Goal: Task Accomplishment & Management: Manage account settings

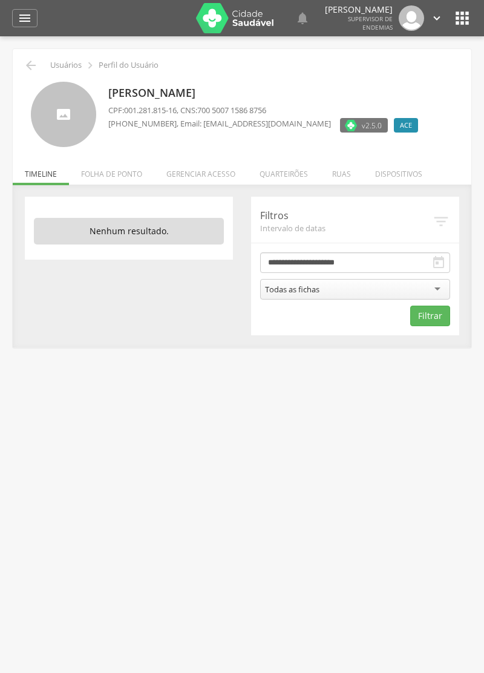
click at [287, 181] on li "Quarteirões" at bounding box center [284, 171] width 73 height 28
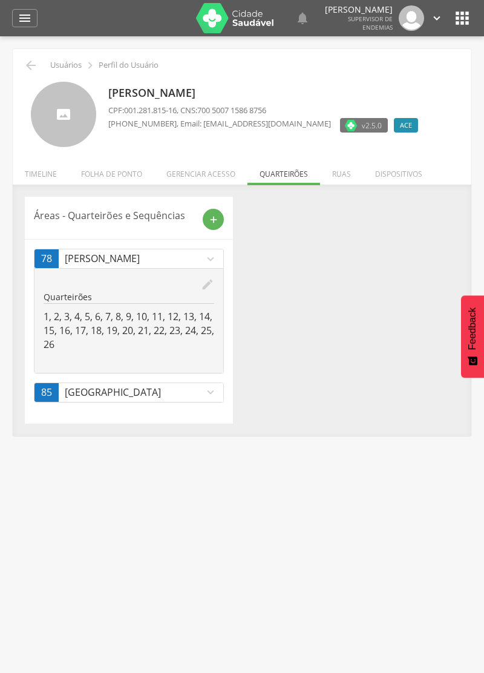
click at [203, 285] on icon "edit" at bounding box center [207, 284] width 13 height 13
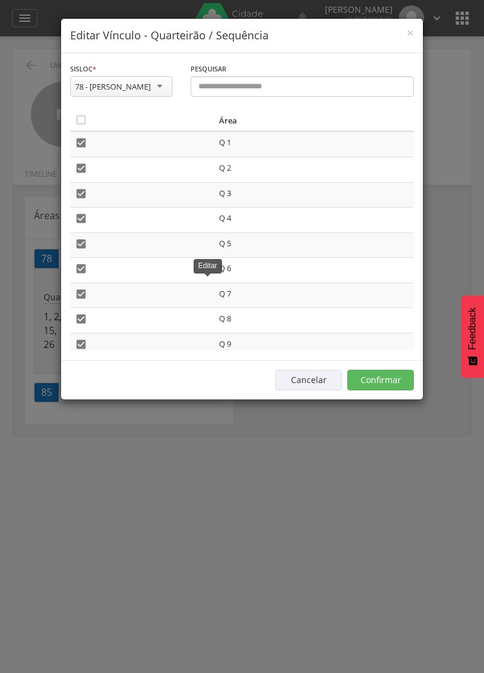
click at [79, 124] on icon "" at bounding box center [81, 120] width 12 height 12
click at [81, 117] on icon "" at bounding box center [81, 120] width 12 height 12
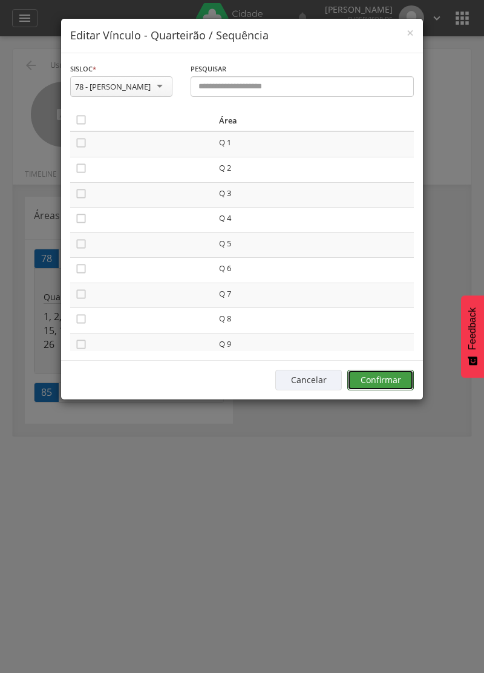
click at [395, 375] on button "Confirmar" at bounding box center [381, 380] width 67 height 21
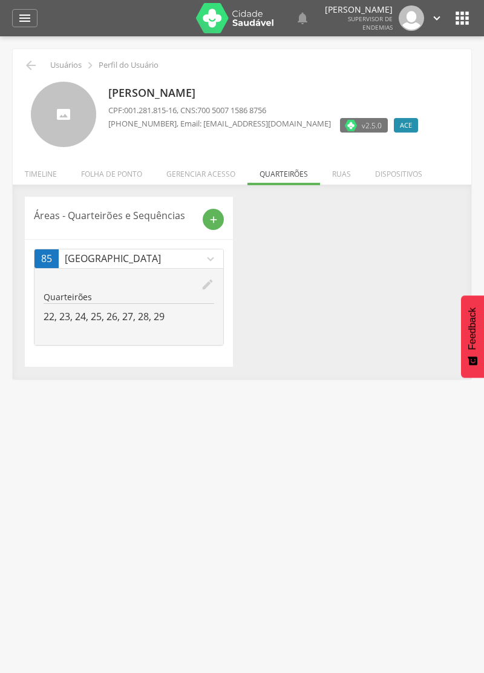
click at [217, 218] on icon "add" at bounding box center [213, 219] width 11 height 11
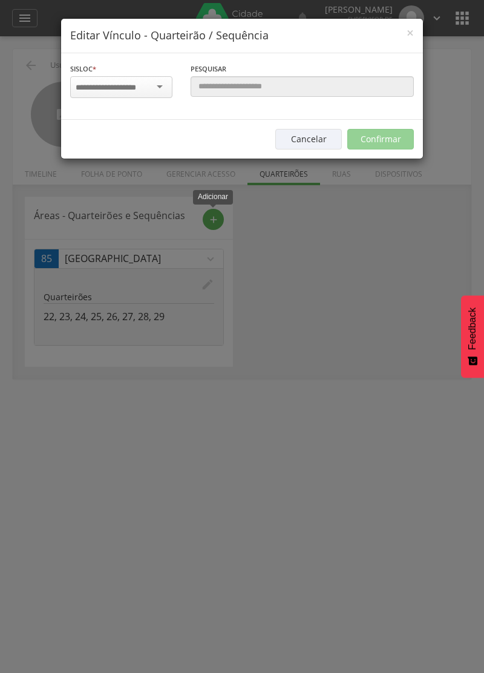
click at [114, 91] on input "select-one" at bounding box center [114, 87] width 76 height 11
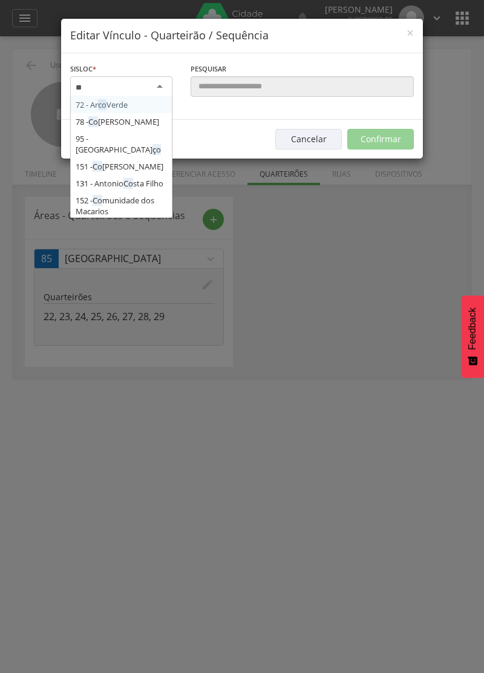
type input "***"
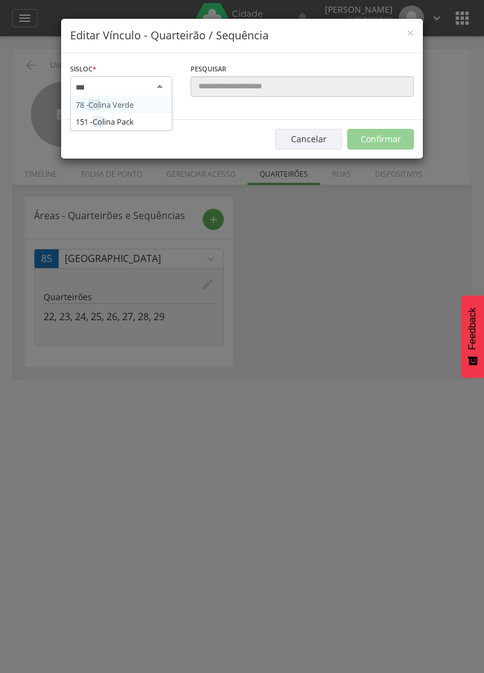
click at [120, 104] on div "Sisloc * 78 - Col ina Verde 151 - Col ina Pack [GEOGRAPHIC_DATA] a localidade" at bounding box center [121, 86] width 121 height 48
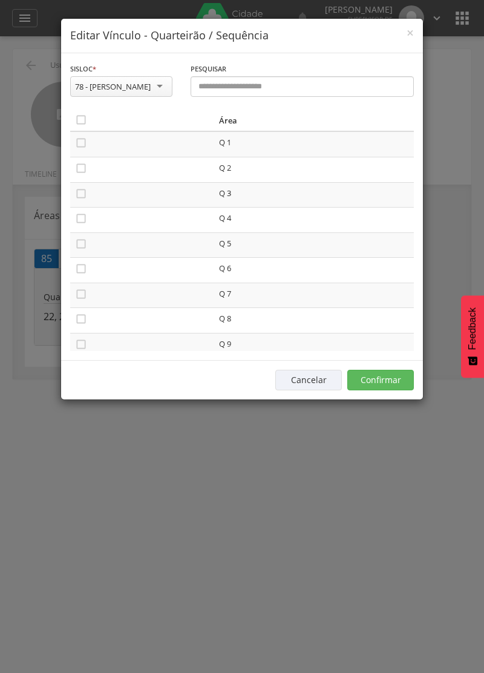
click at [80, 145] on icon "" at bounding box center [81, 143] width 12 height 12
click at [84, 168] on icon "" at bounding box center [81, 168] width 12 height 12
click at [84, 191] on icon "" at bounding box center [81, 194] width 12 height 12
click at [84, 220] on icon "" at bounding box center [81, 219] width 12 height 12
click at [81, 245] on icon "" at bounding box center [81, 244] width 12 height 12
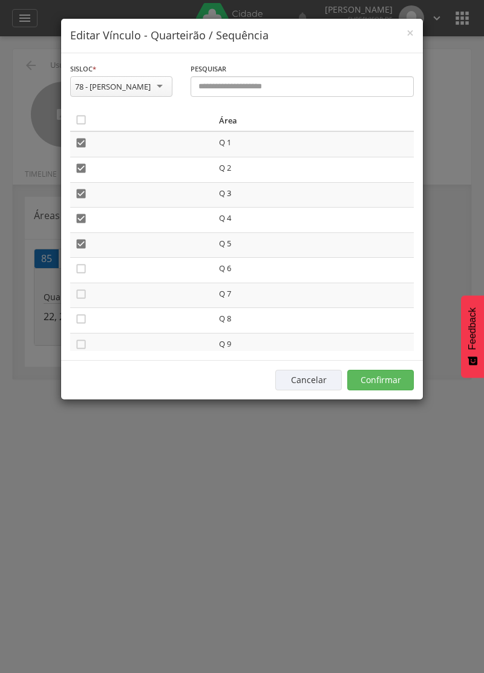
click at [80, 273] on icon "" at bounding box center [81, 269] width 12 height 12
click at [79, 299] on icon "" at bounding box center [81, 294] width 12 height 12
click at [85, 314] on icon "" at bounding box center [81, 319] width 12 height 12
click at [82, 349] on icon "" at bounding box center [81, 345] width 12 height 12
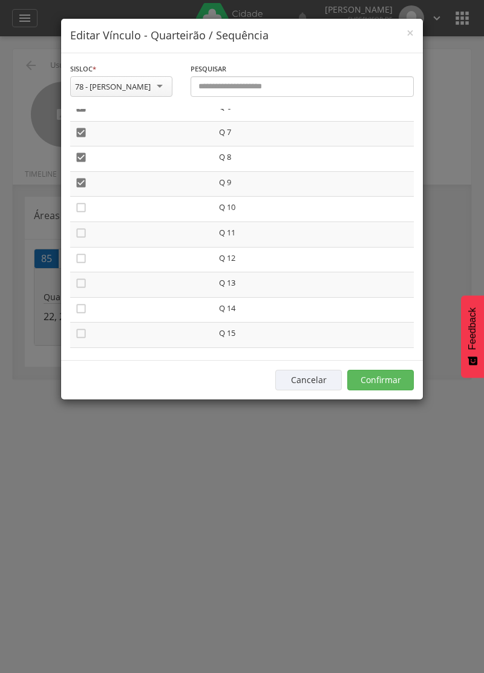
scroll to position [163, 0]
click at [84, 202] on icon "" at bounding box center [81, 206] width 12 height 12
click at [84, 232] on icon "" at bounding box center [81, 232] width 12 height 12
click at [78, 252] on icon "" at bounding box center [81, 257] width 12 height 12
click at [81, 273] on td "" at bounding box center [142, 283] width 144 height 25
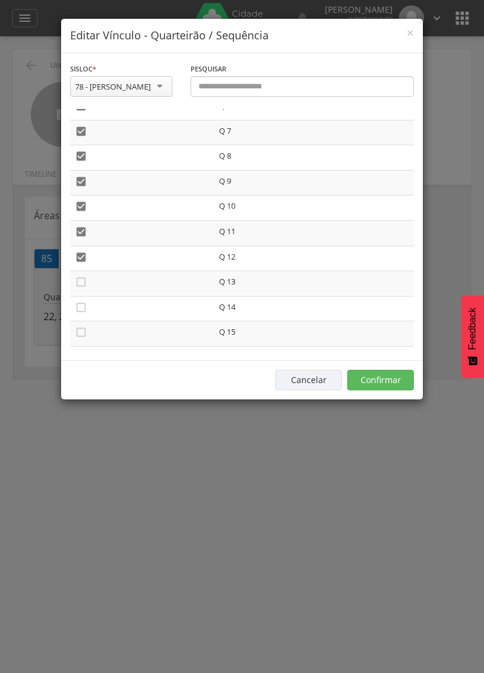
click at [81, 309] on icon "" at bounding box center [81, 308] width 12 height 12
click at [78, 278] on icon "" at bounding box center [81, 282] width 12 height 12
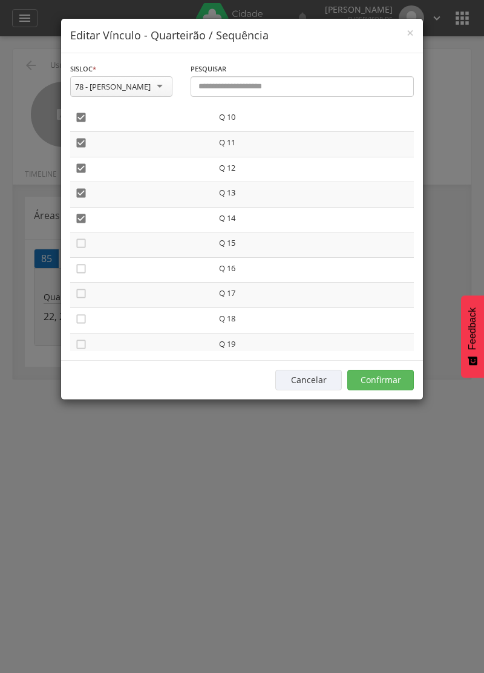
scroll to position [266, 0]
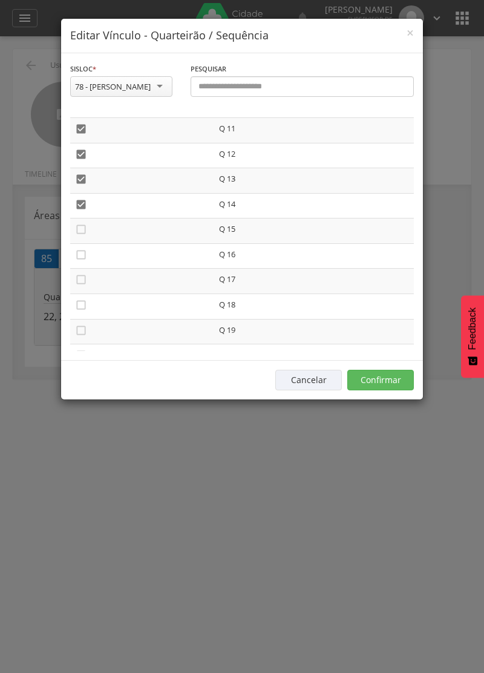
click at [81, 233] on icon "" at bounding box center [81, 229] width 12 height 12
click at [80, 259] on icon "" at bounding box center [81, 255] width 12 height 12
click at [80, 276] on icon "" at bounding box center [81, 280] width 12 height 12
click at [82, 310] on icon "" at bounding box center [81, 305] width 12 height 12
click at [80, 332] on icon "" at bounding box center [81, 331] width 12 height 12
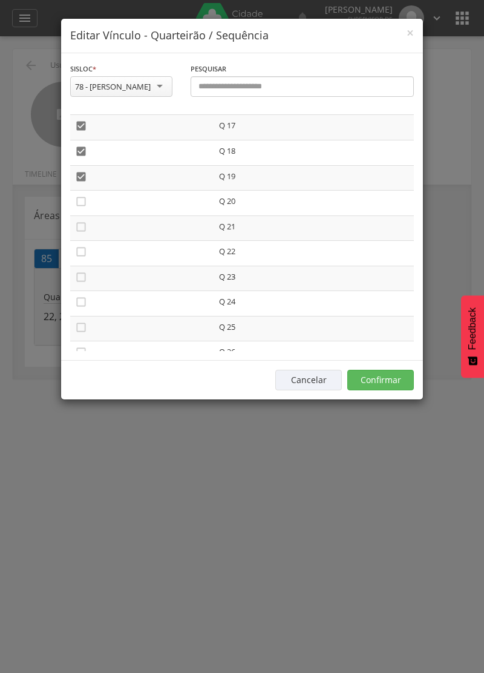
scroll to position [425, 0]
click at [76, 203] on icon "" at bounding box center [81, 197] width 12 height 12
click at [82, 219] on icon "" at bounding box center [81, 222] width 12 height 12
click at [84, 245] on icon "" at bounding box center [81, 247] width 12 height 12
click at [87, 270] on icon "" at bounding box center [81, 272] width 12 height 12
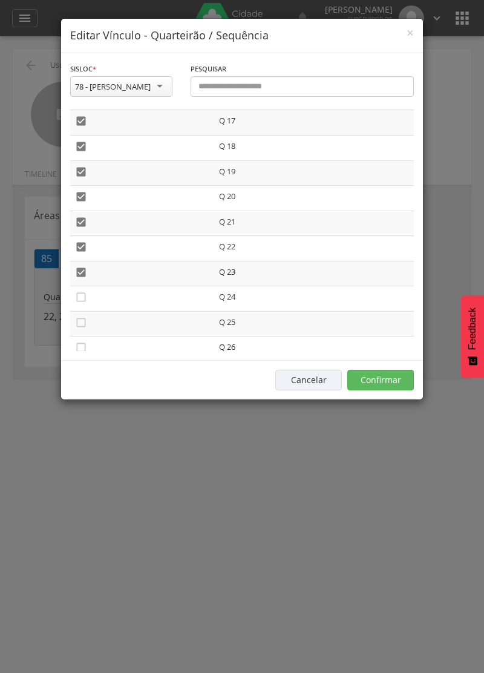
click at [79, 302] on icon "" at bounding box center [81, 297] width 12 height 12
click at [78, 322] on icon "" at bounding box center [81, 323] width 12 height 12
click at [78, 346] on icon "" at bounding box center [81, 348] width 12 height 12
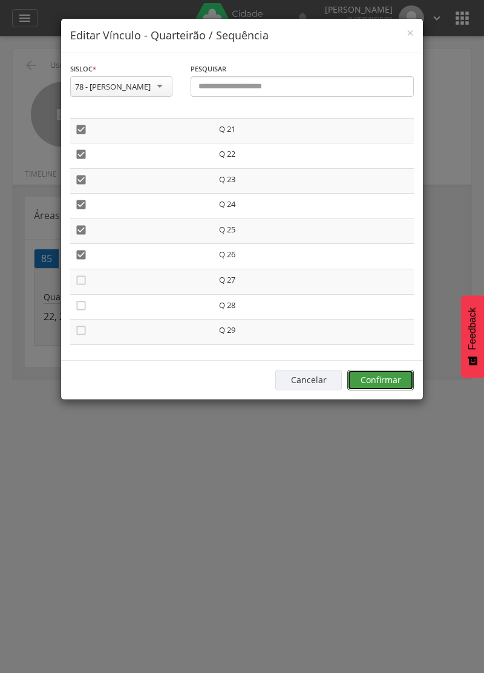
click at [378, 379] on button "Confirmar" at bounding box center [381, 380] width 67 height 21
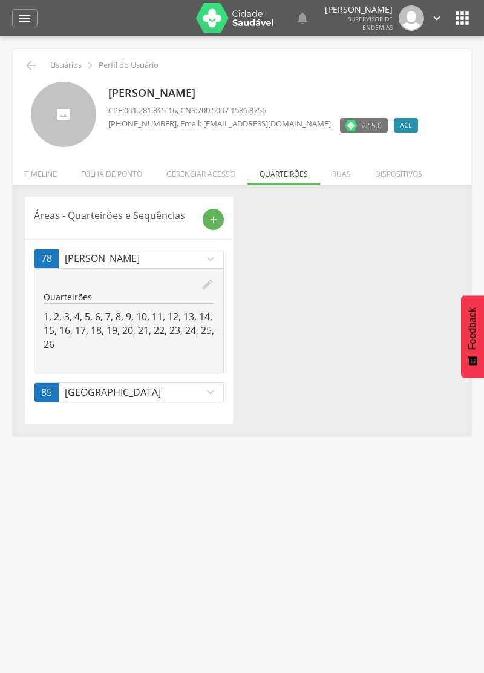
click at [38, 66] on icon "" at bounding box center [31, 65] width 15 height 15
